Goal: Book appointment/travel/reservation

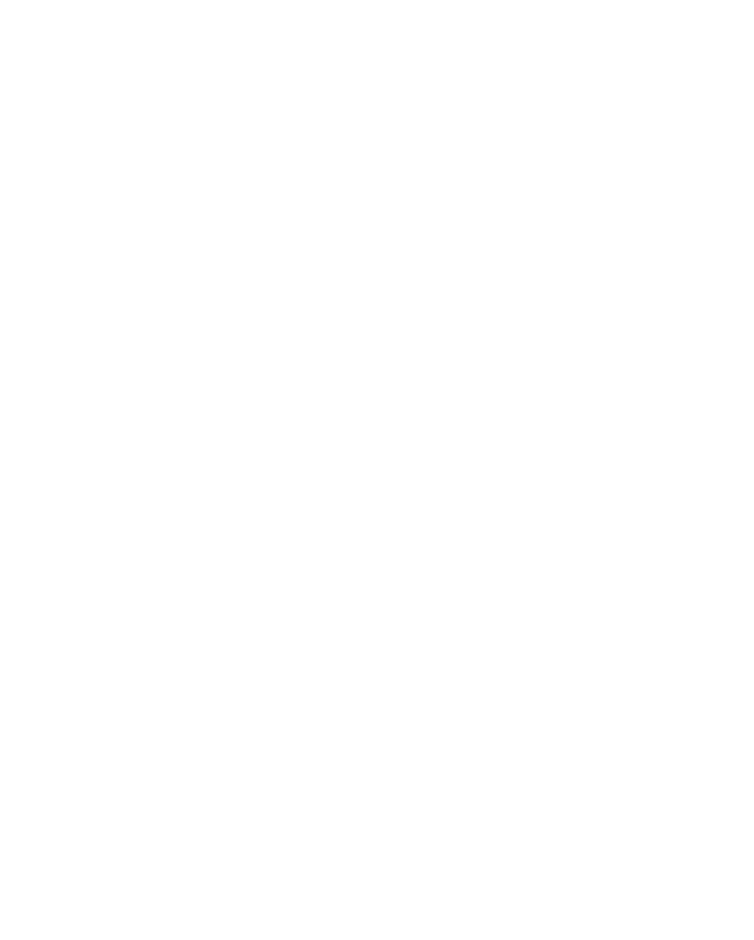
scroll to position [238, 0]
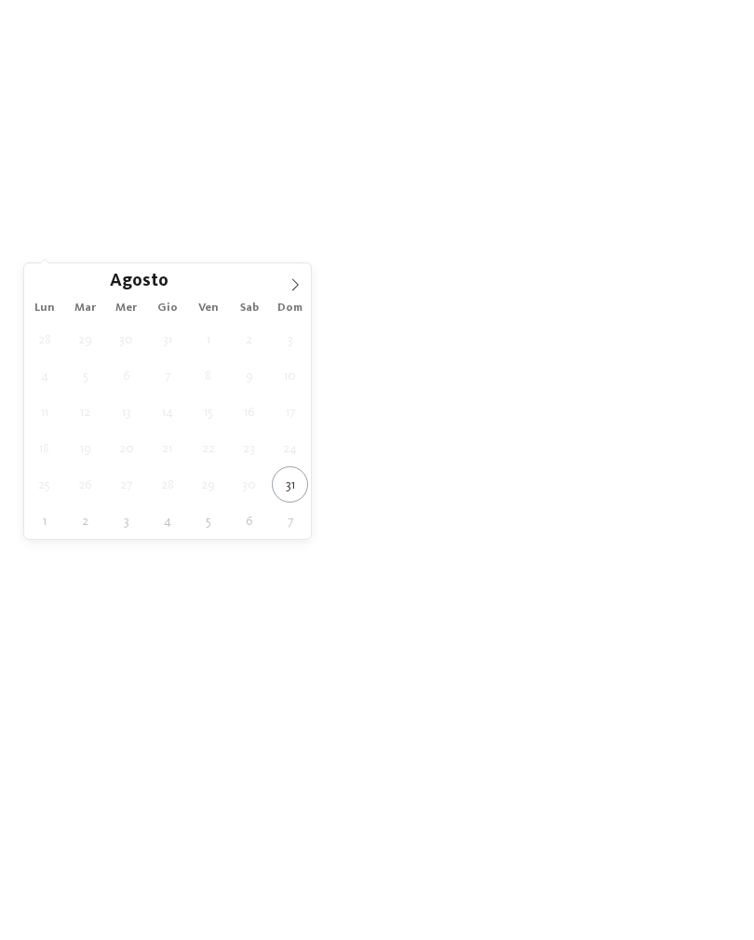
click at [303, 286] on span at bounding box center [295, 279] width 32 height 32
click at [305, 289] on span at bounding box center [295, 279] width 32 height 32
click at [293, 290] on icon at bounding box center [295, 284] width 7 height 12
click at [298, 295] on span at bounding box center [295, 279] width 32 height 32
click at [293, 295] on span at bounding box center [295, 279] width 32 height 32
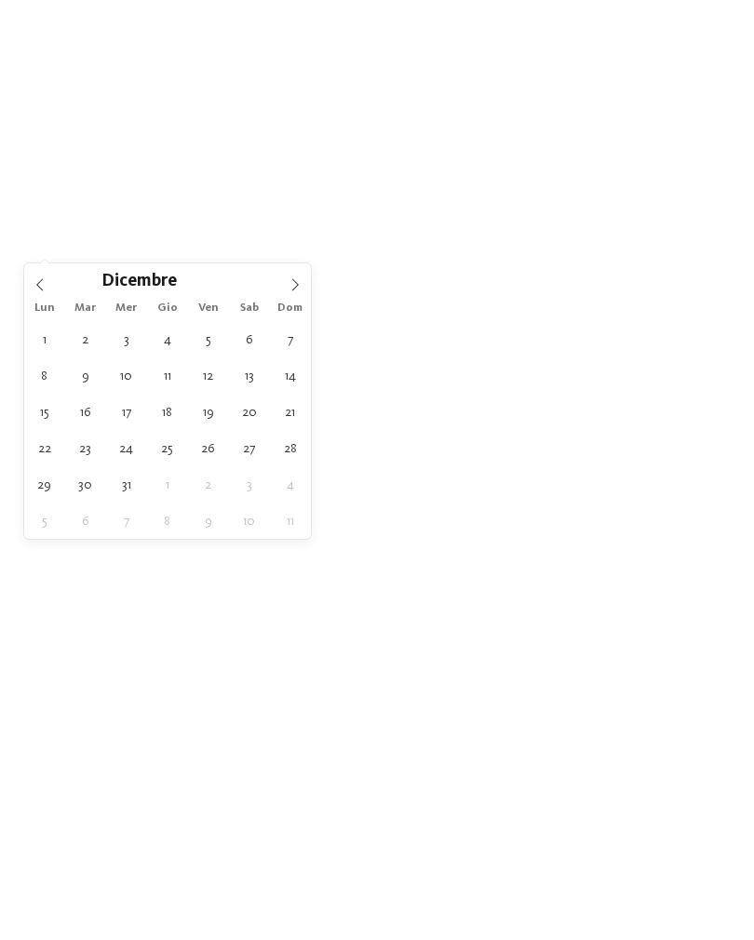
type input "****"
click at [299, 292] on span at bounding box center [295, 279] width 32 height 32
click at [40, 287] on icon at bounding box center [40, 284] width 13 height 13
type div "10.01.2026"
type input "****"
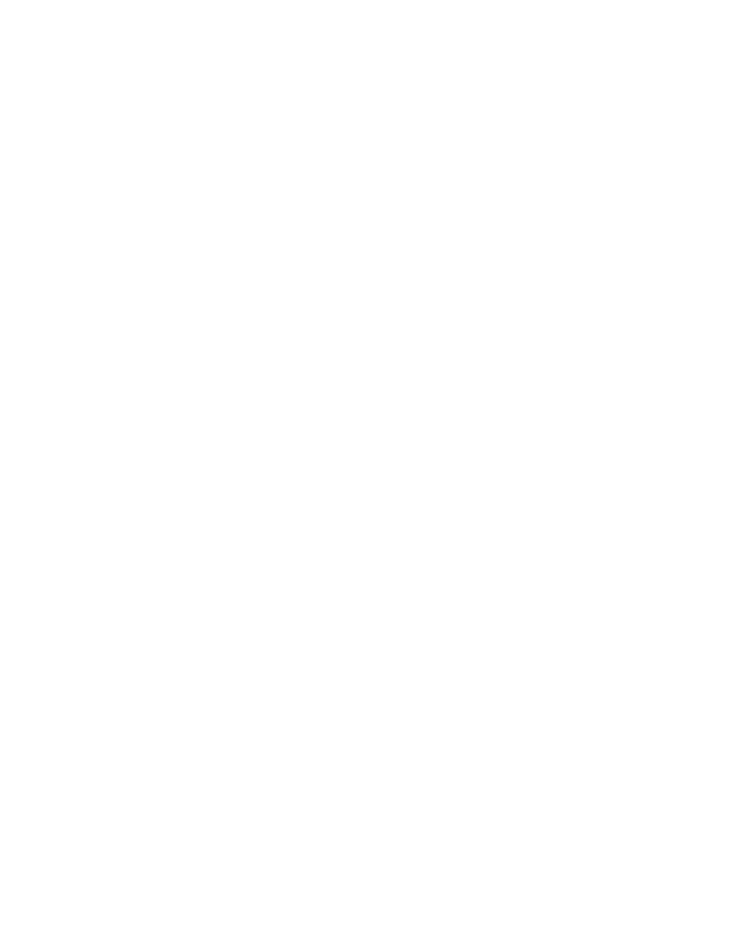
click at [383, 236] on span "I miei desideri" at bounding box center [393, 228] width 63 height 13
click at [432, 672] on span "Sport invernali" at bounding box center [453, 679] width 97 height 15
click at [375, 802] on div "accetta" at bounding box center [377, 820] width 540 height 37
click at [673, 244] on link "trova l’hotel" at bounding box center [680, 228] width 100 height 33
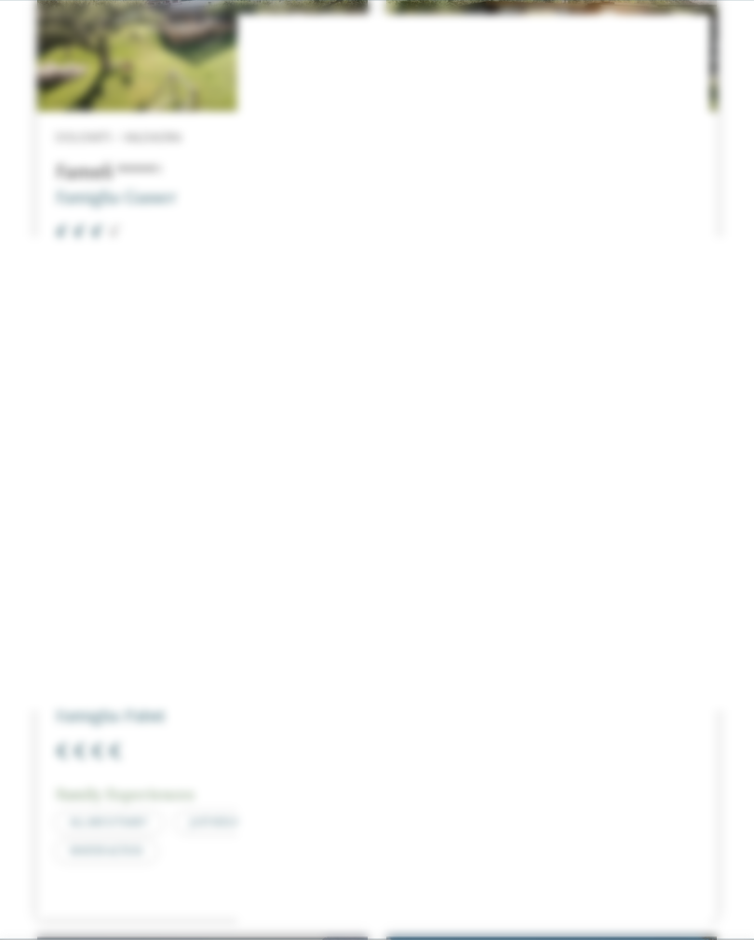
scroll to position [2738, 0]
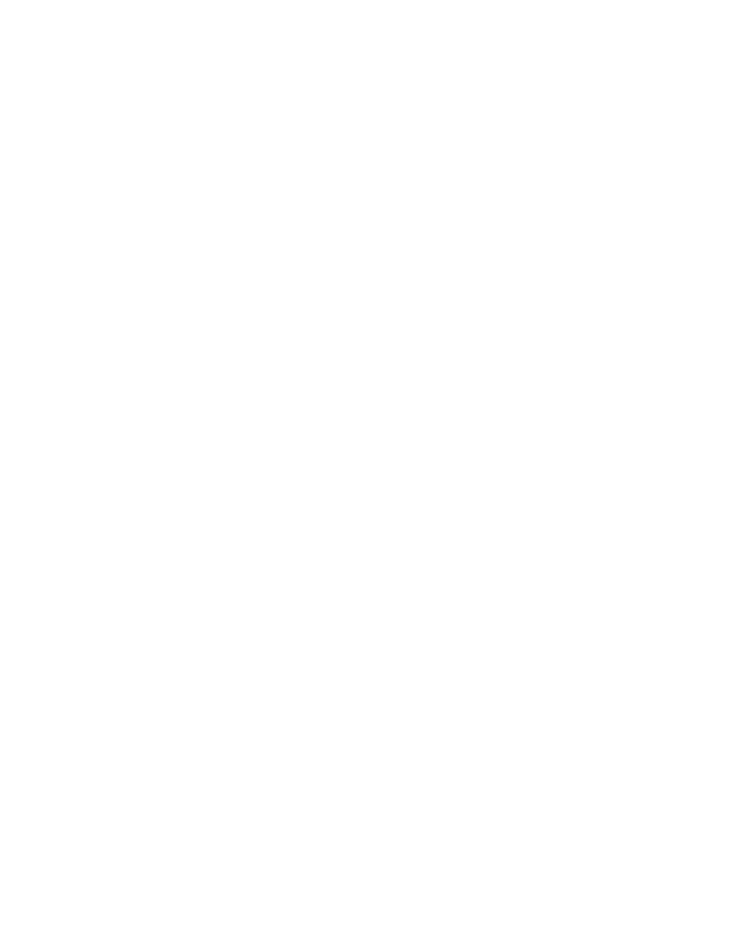
click at [706, 277] on icon at bounding box center [717, 293] width 40 height 33
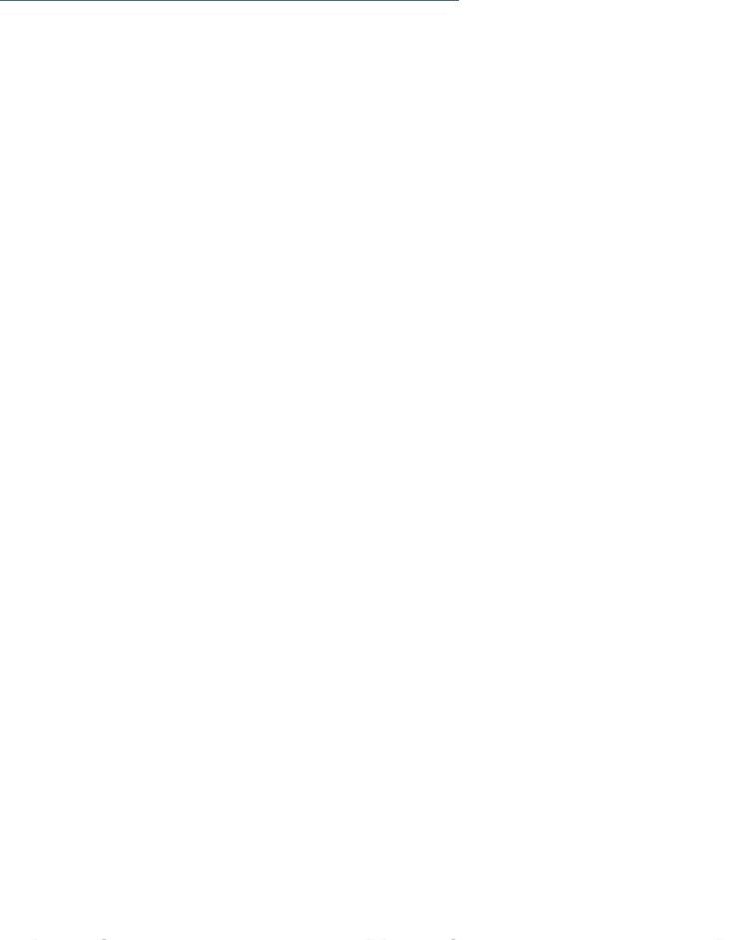
scroll to position [2962, 0]
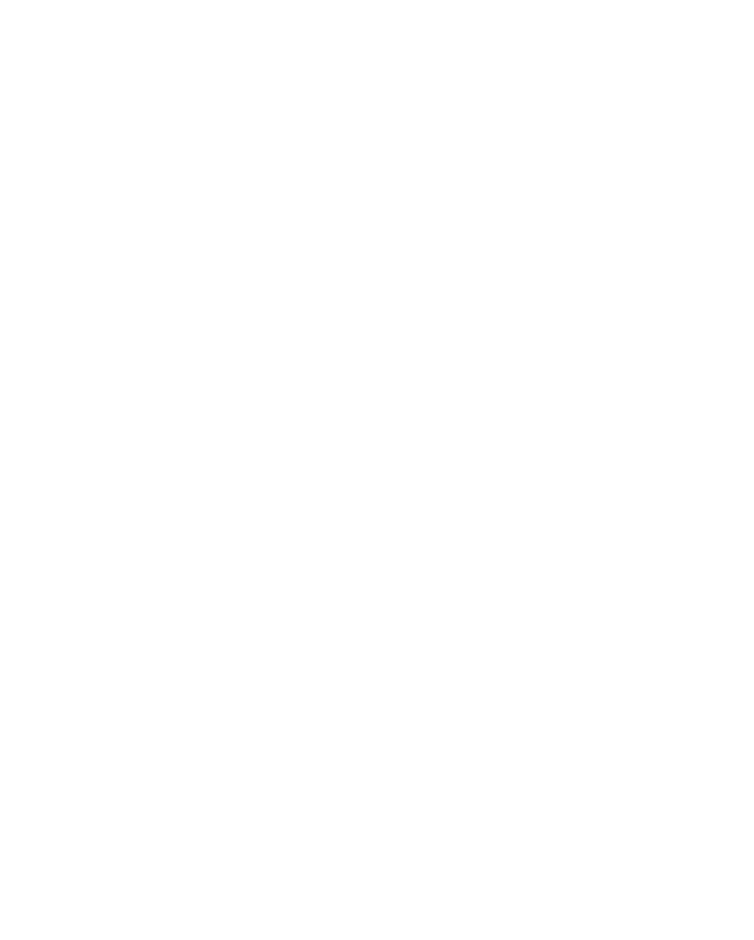
click at [467, 313] on div at bounding box center [551, 312] width 330 height 186
click at [83, 371] on div "[PERSON_NAME] Family Weeks -15%" at bounding box center [202, 351] width 330 height 186
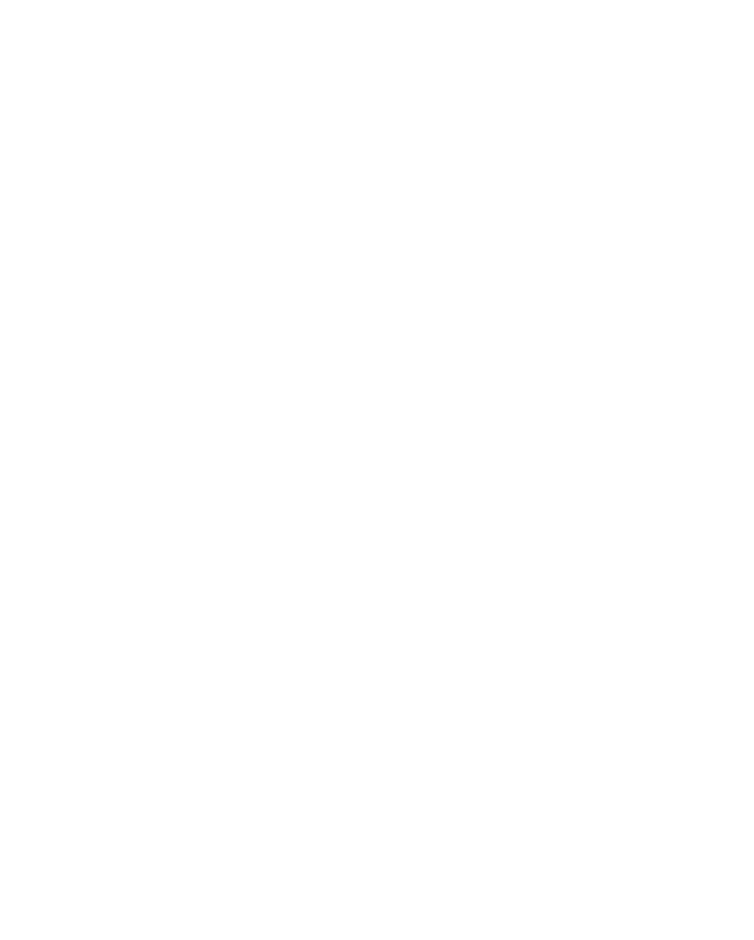
click at [66, 325] on img at bounding box center [377, 296] width 754 height 424
